Goal: Task Accomplishment & Management: Complete application form

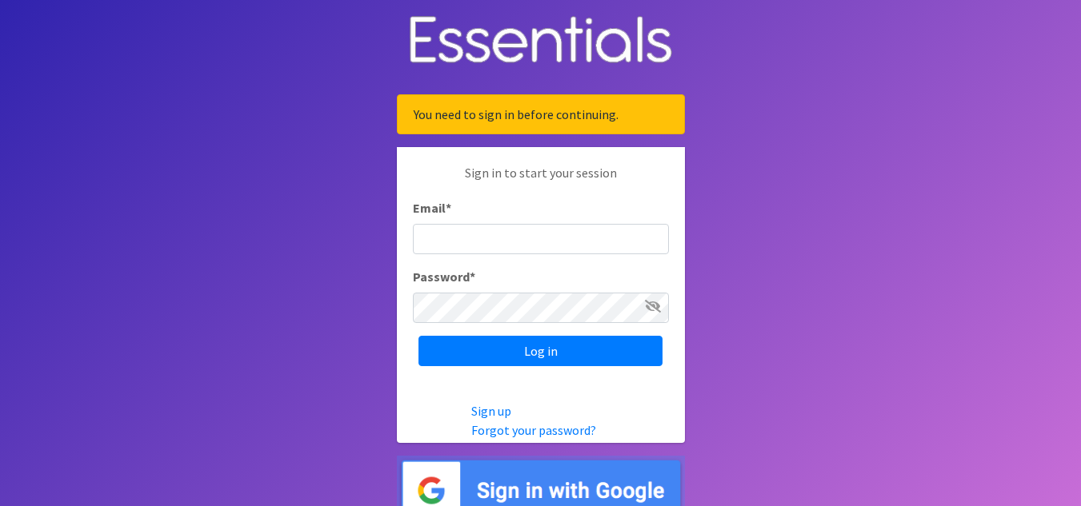
type input "[EMAIL_ADDRESS][DOMAIN_NAME]"
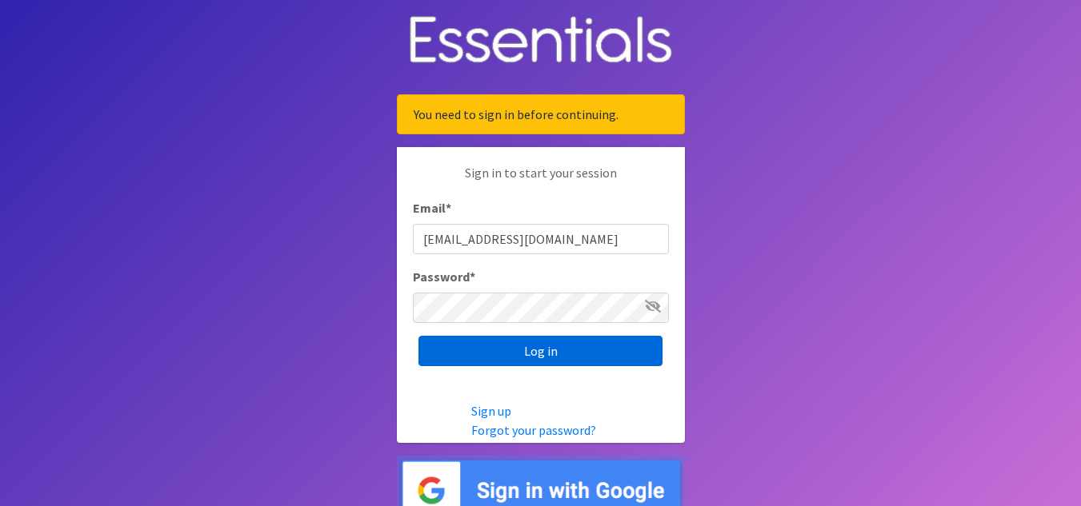
click at [534, 351] on input "Log in" at bounding box center [540, 351] width 244 height 30
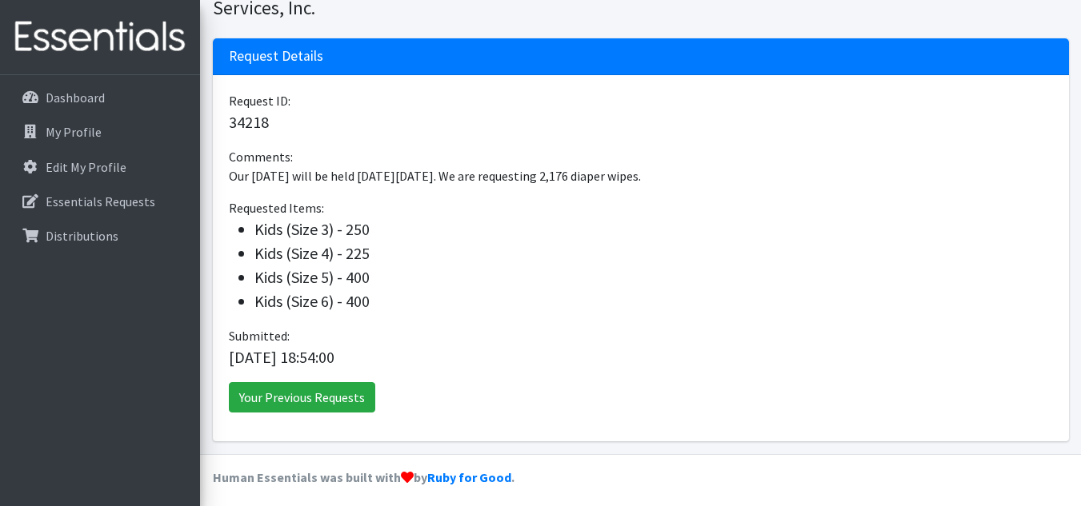
scroll to position [154, 0]
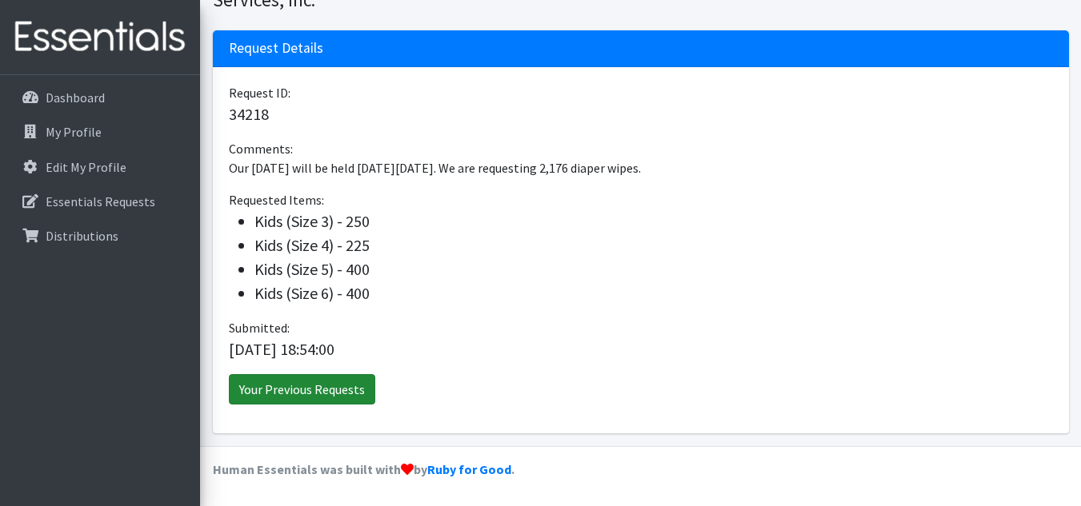
click at [318, 390] on link "Your Previous Requests" at bounding box center [302, 389] width 146 height 30
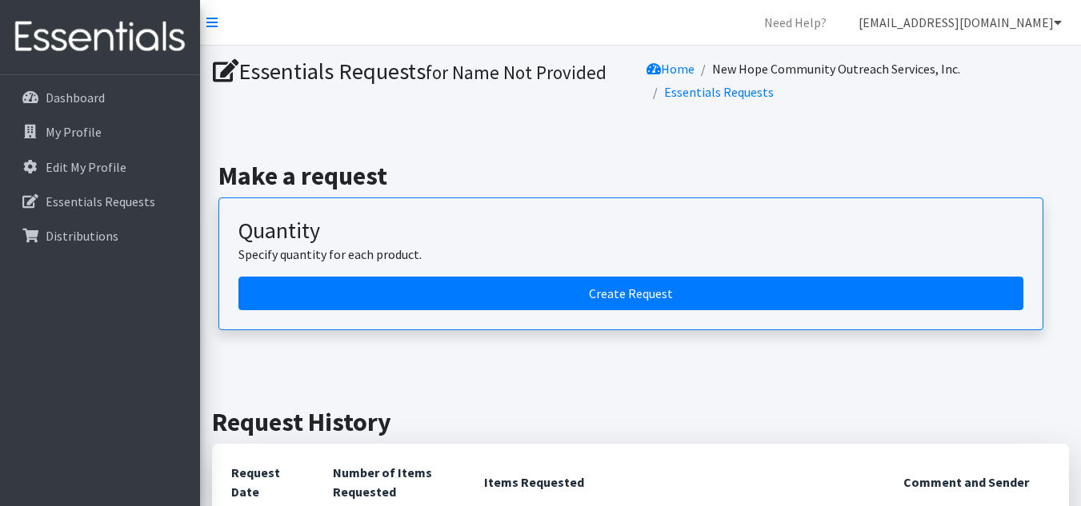
click at [987, 37] on link "[EMAIL_ADDRESS][DOMAIN_NAME]" at bounding box center [960, 22] width 229 height 32
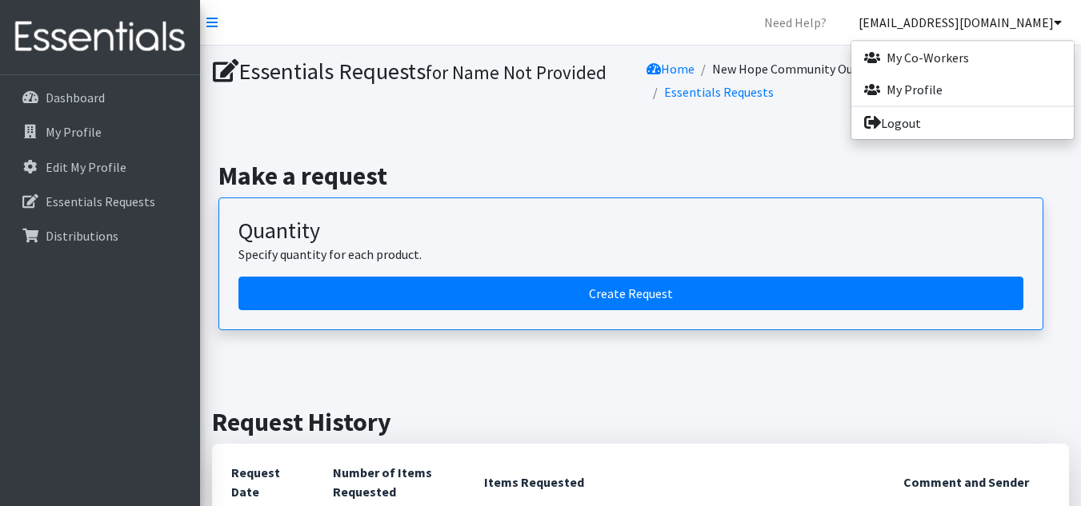
click at [987, 37] on link "[EMAIL_ADDRESS][DOMAIN_NAME]" at bounding box center [960, 22] width 229 height 32
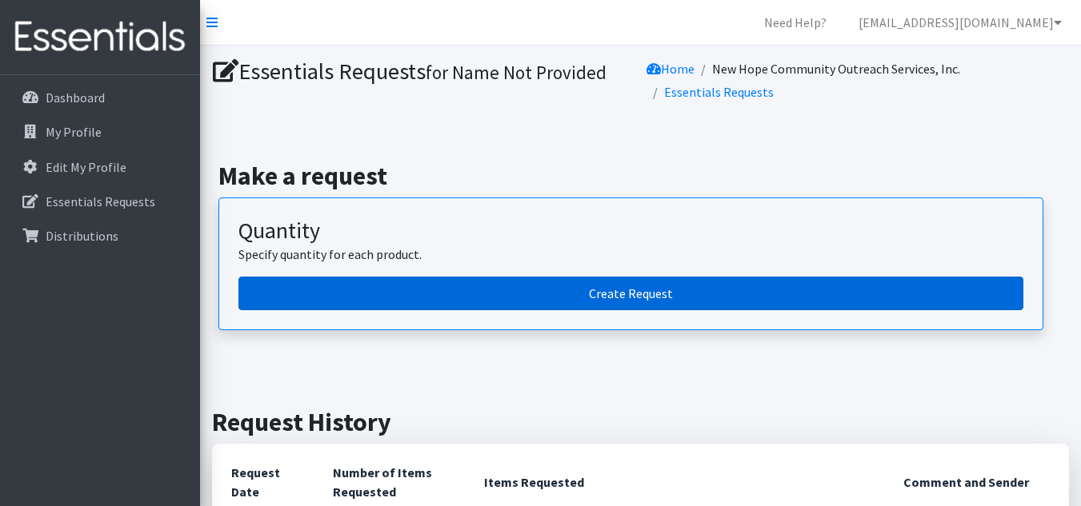
click at [630, 294] on link "Create Request" at bounding box center [630, 294] width 785 height 34
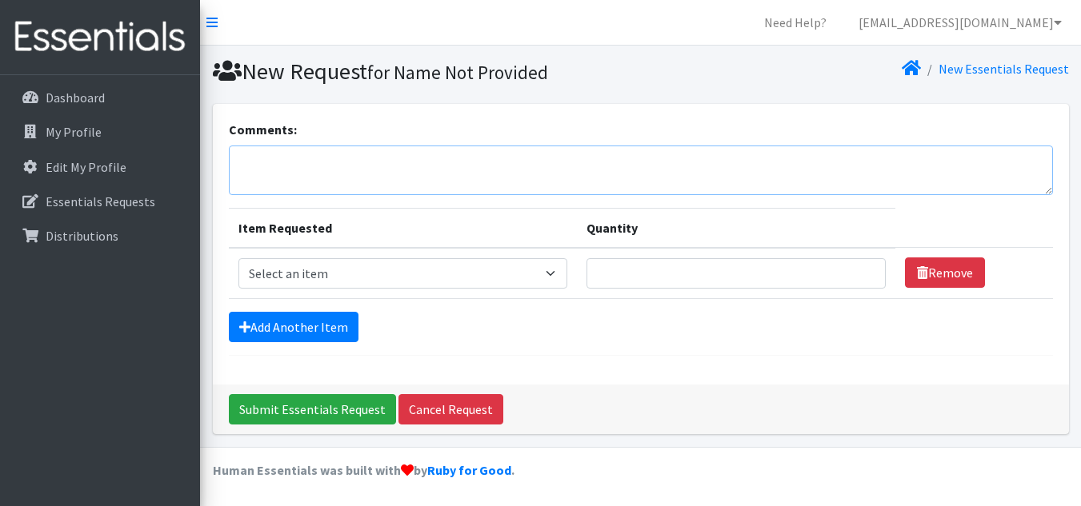
click at [362, 165] on textarea "Comments:" at bounding box center [641, 171] width 824 height 50
click at [345, 164] on textarea "Special Distribution Furlough" at bounding box center [641, 171] width 824 height 50
click at [418, 161] on textarea "Special Distribution - Furlough" at bounding box center [641, 171] width 824 height 50
type textarea "Special Distribution - Furlough Assistance Orders"
click at [551, 270] on select "Select an item Cloth Inserts (For Cloth Diapers) Kids (Newborn) Kids (Preemie) …" at bounding box center [403, 273] width 330 height 30
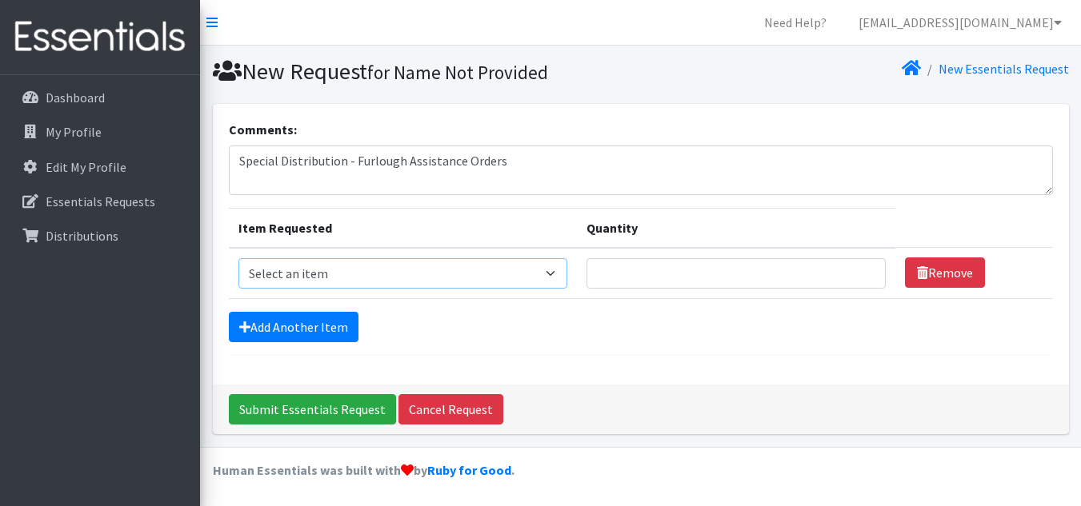
select select "5484"
click at [238, 258] on select "Select an item Cloth Inserts (For Cloth Diapers) Kids (Newborn) Kids (Preemie) …" at bounding box center [403, 273] width 330 height 30
click at [674, 269] on input "Quantity" at bounding box center [736, 273] width 299 height 30
type input "225"
click at [299, 335] on link "Add Another Item" at bounding box center [294, 327] width 130 height 30
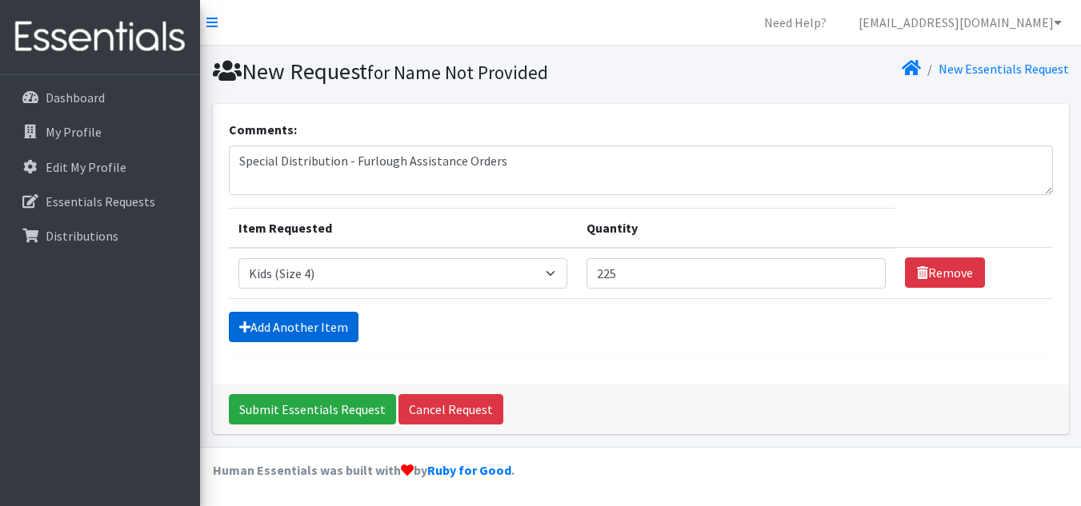
scroll to position [51, 0]
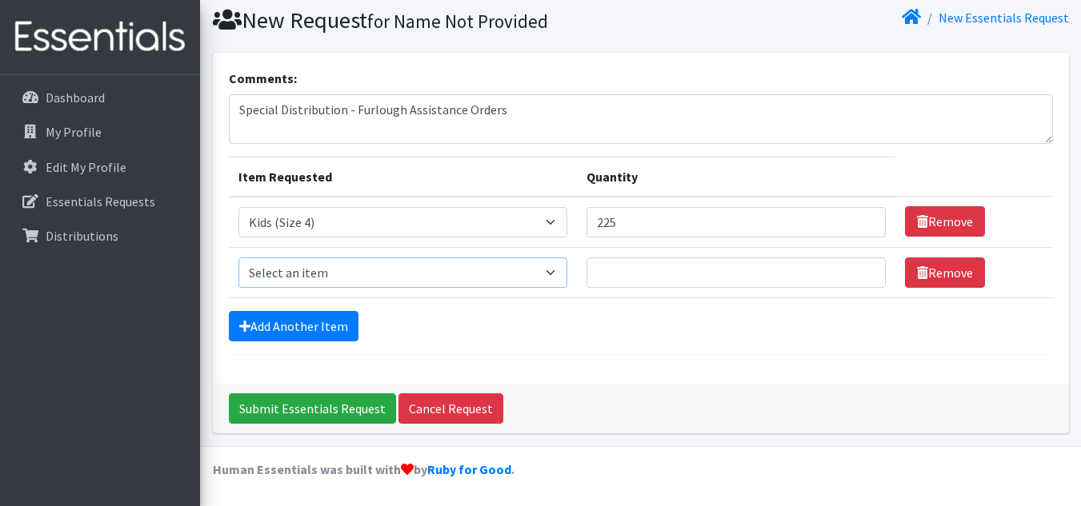
click at [551, 266] on select "Select an item Cloth Inserts (For Cloth Diapers) Kids (Newborn) Kids (Preemie) …" at bounding box center [403, 273] width 330 height 30
select select "5485"
click at [238, 258] on select "Select an item Cloth Inserts (For Cloth Diapers) Kids (Newborn) Kids (Preemie) …" at bounding box center [403, 273] width 330 height 30
click at [615, 269] on input "Quantity" at bounding box center [736, 273] width 299 height 30
type input "400"
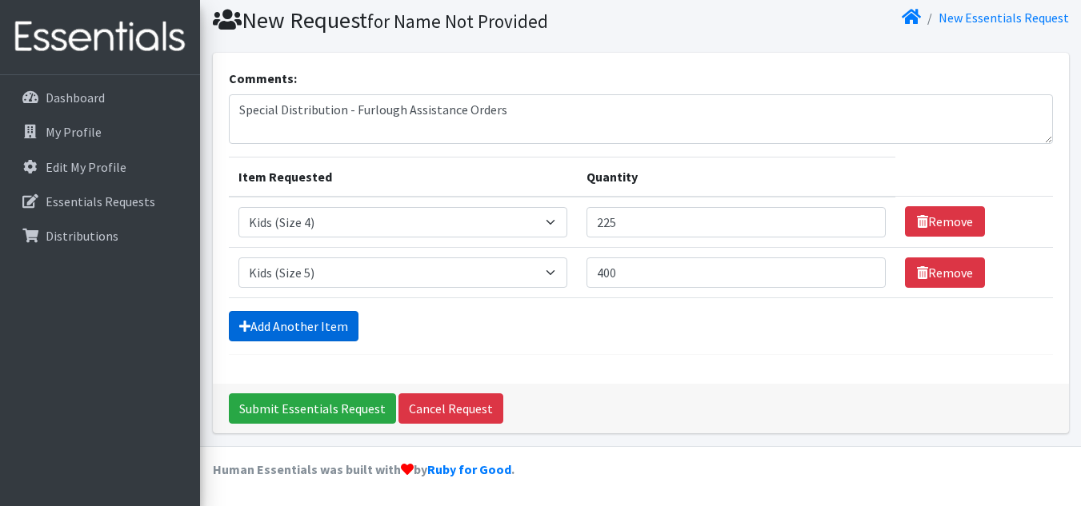
click at [335, 322] on link "Add Another Item" at bounding box center [294, 326] width 130 height 30
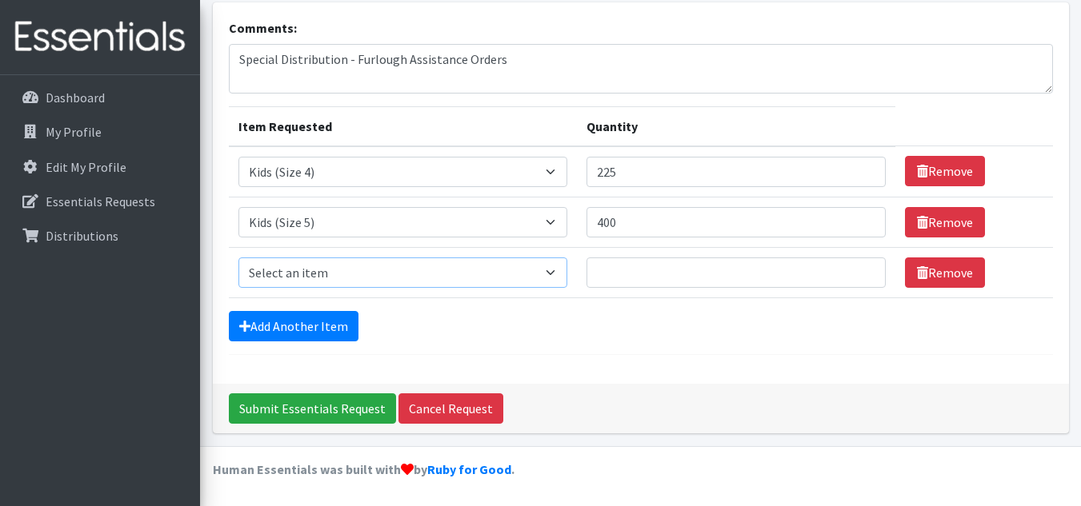
click at [554, 273] on select "Select an item Cloth Inserts (For Cloth Diapers) Kids (Newborn) Kids (Preemie) …" at bounding box center [403, 273] width 330 height 30
select select "5486"
click at [238, 258] on select "Select an item Cloth Inserts (For Cloth Diapers) Kids (Newborn) Kids (Preemie) …" at bounding box center [403, 273] width 330 height 30
click at [619, 274] on input "Quantity" at bounding box center [736, 273] width 299 height 30
type input "400"
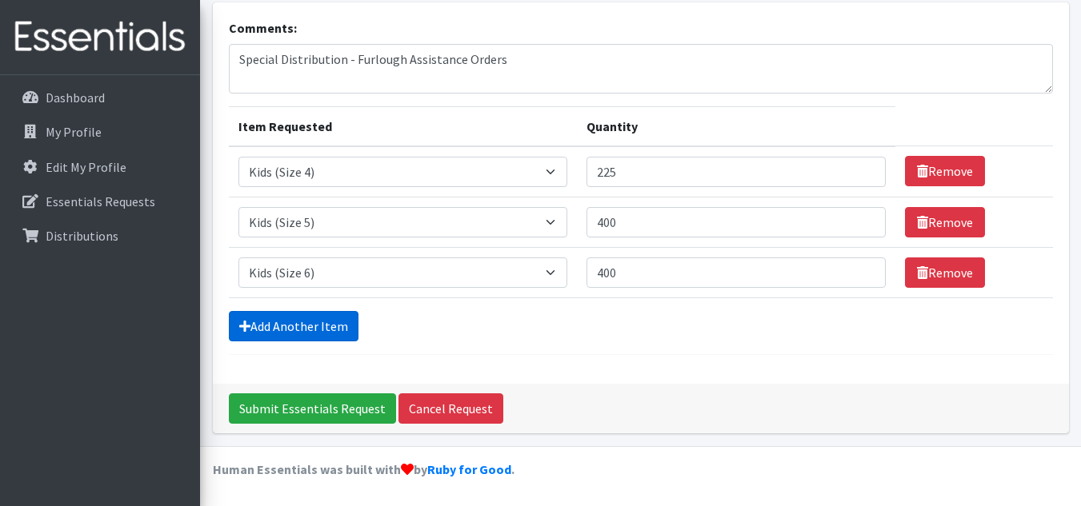
click at [309, 319] on link "Add Another Item" at bounding box center [294, 326] width 130 height 30
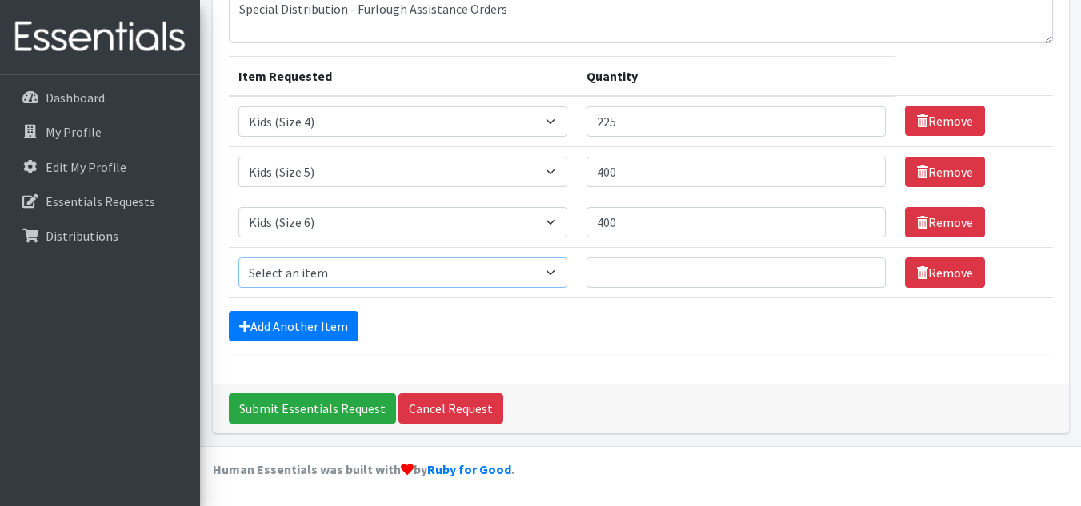
click at [552, 272] on select "Select an item Cloth Inserts (For Cloth Diapers) Kids (Newborn) Kids (Preemie) …" at bounding box center [403, 273] width 330 height 30
select select "5491"
click at [238, 258] on select "Select an item Cloth Inserts (For Cloth Diapers) Kids (Newborn) Kids (Preemie) …" at bounding box center [403, 273] width 330 height 30
click at [634, 284] on input "Quantity" at bounding box center [736, 273] width 299 height 30
type input "4320"
